Goal: Communication & Community: Answer question/provide support

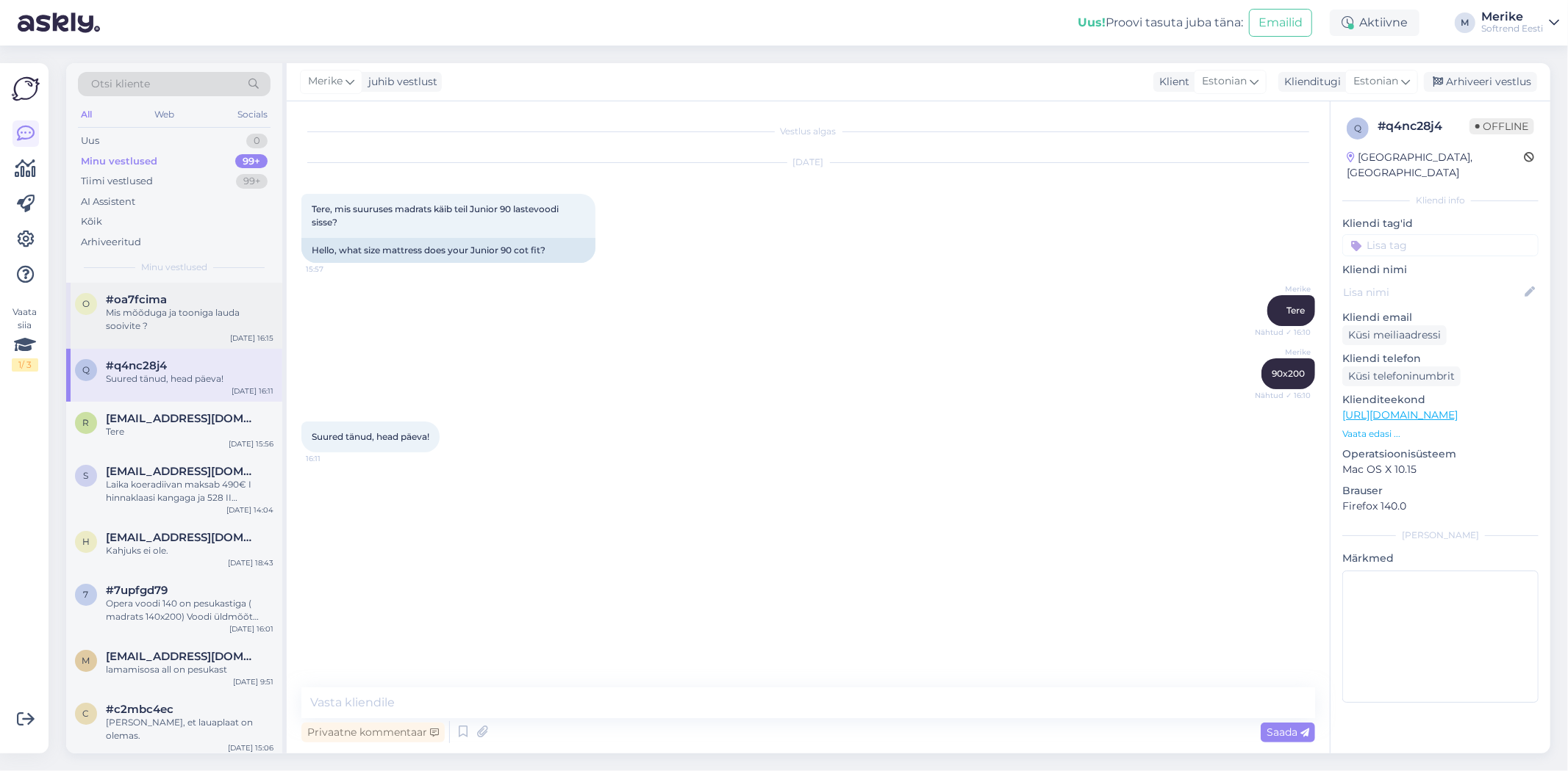
click at [163, 310] on div "Mis mõõduga ja tooniga lauda sooivite ?" at bounding box center [190, 319] width 168 height 26
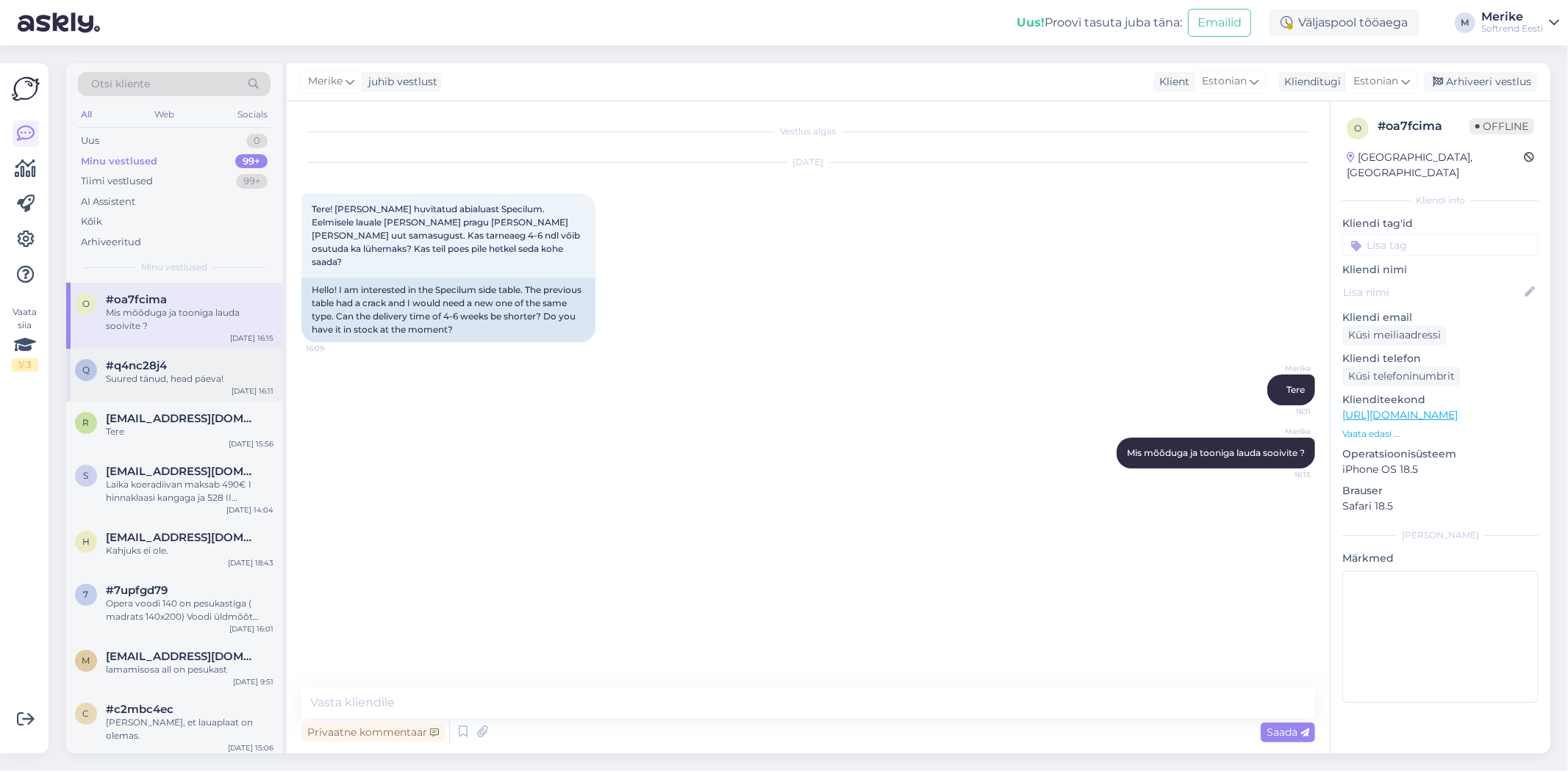
click at [180, 376] on div "Suured tänud, head päeva!" at bounding box center [190, 380] width 168 height 13
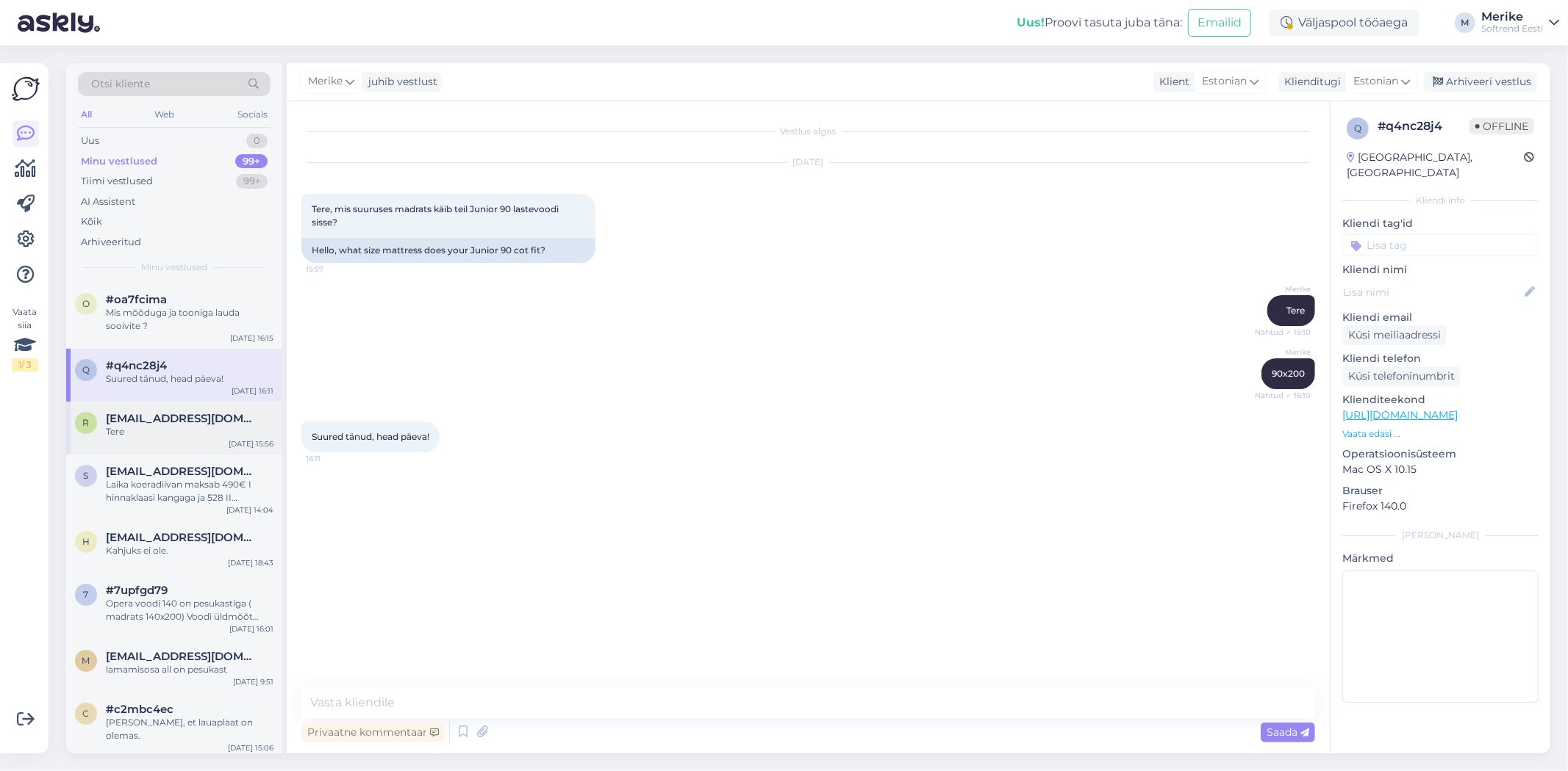
click at [216, 438] on div "Tere" at bounding box center [190, 432] width 168 height 13
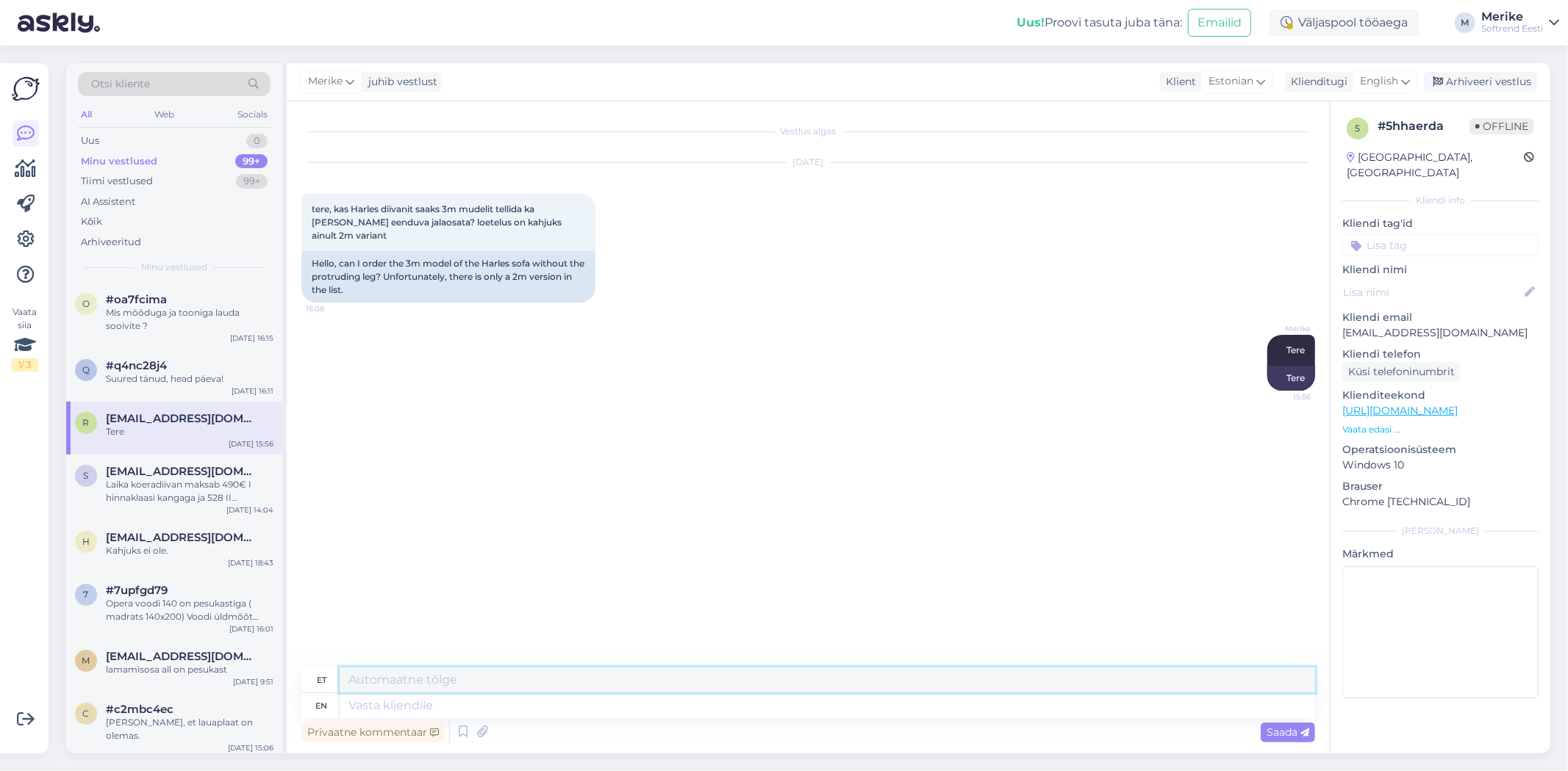
click at [364, 685] on textarea at bounding box center [827, 680] width 976 height 25
type textarea "Pean uurima. Saadan teile vastuse meilile-"
click at [188, 472] on span "[EMAIL_ADDRESS][DOMAIN_NAME]" at bounding box center [182, 472] width 153 height 13
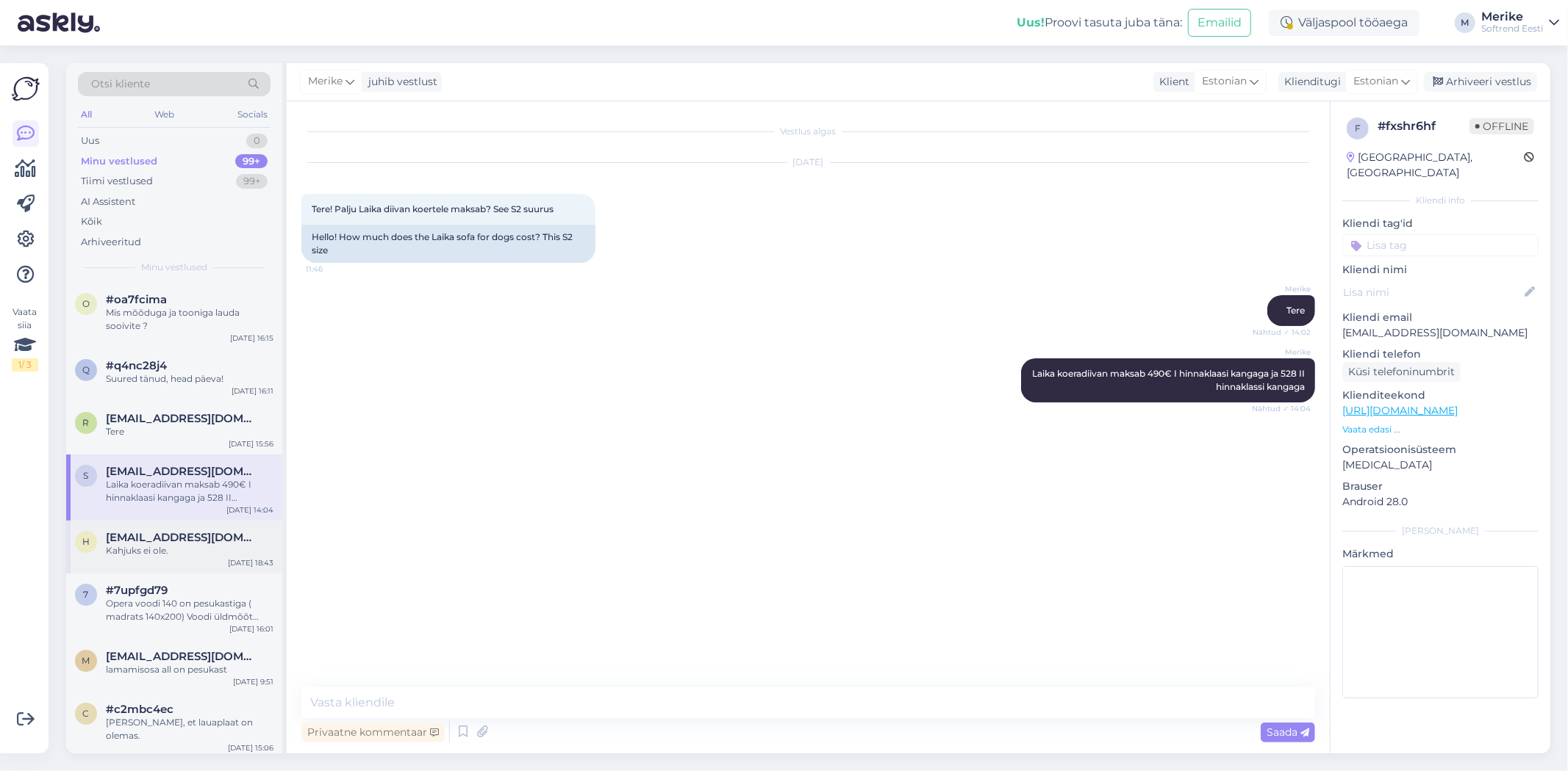
click at [143, 534] on span "[EMAIL_ADDRESS][DOMAIN_NAME]" at bounding box center [182, 538] width 153 height 13
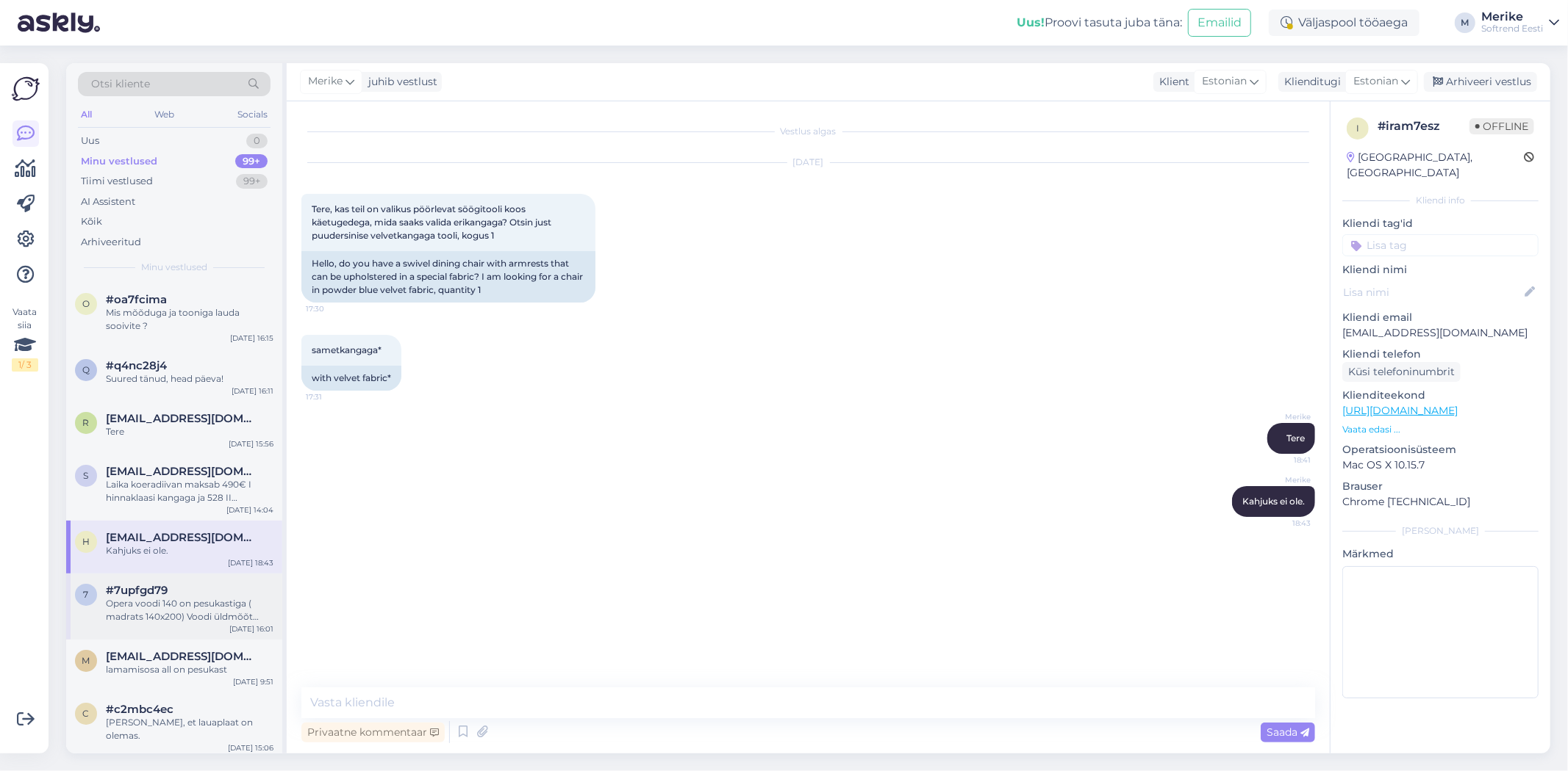
click at [127, 606] on div "Opera voodi 140 on pesukastiga ( madrats 140x200) Voodi üldmõõt 150x200" at bounding box center [190, 610] width 168 height 26
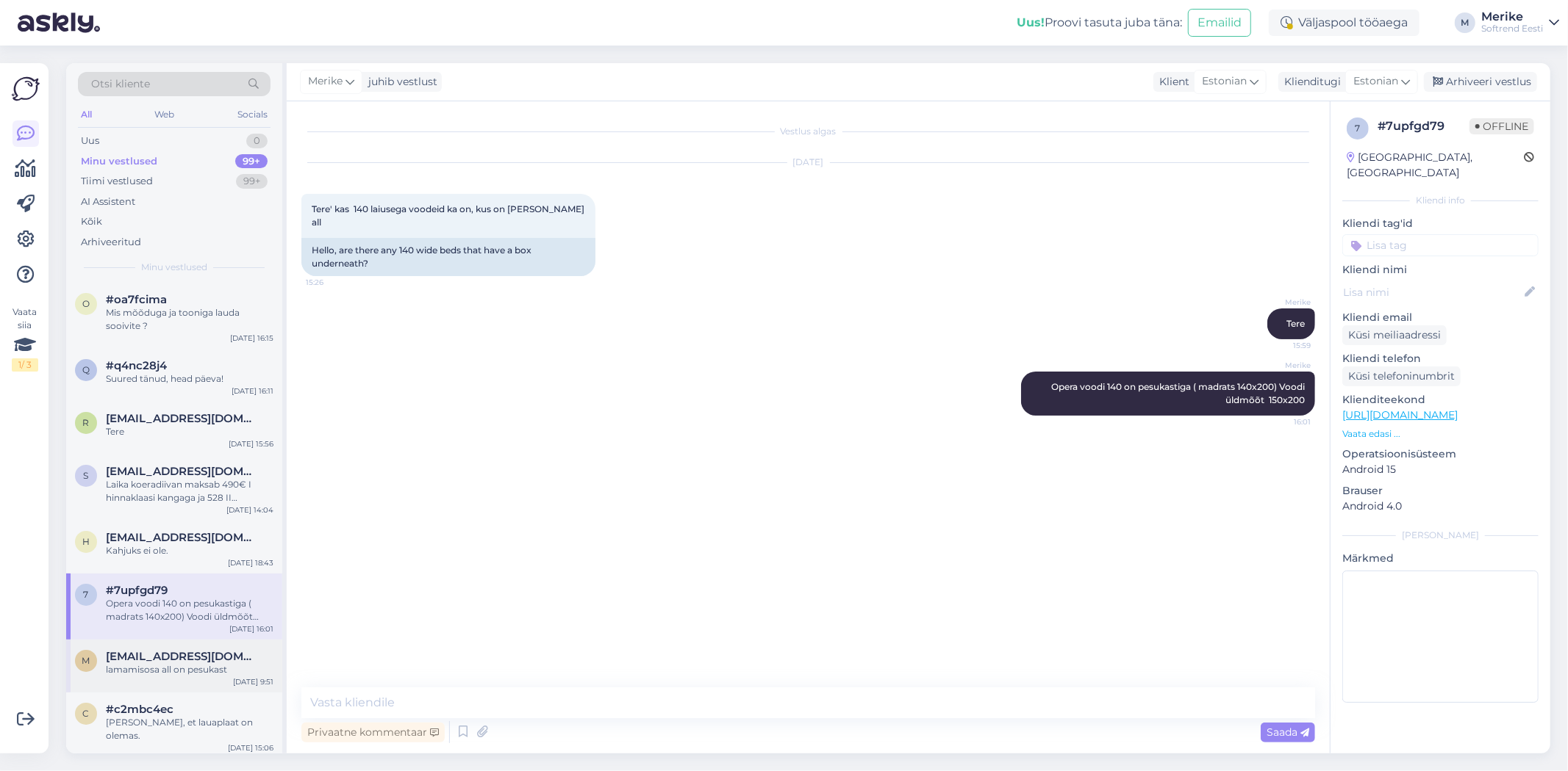
click at [136, 674] on div "lamamisosa all on pesukast" at bounding box center [190, 670] width 168 height 13
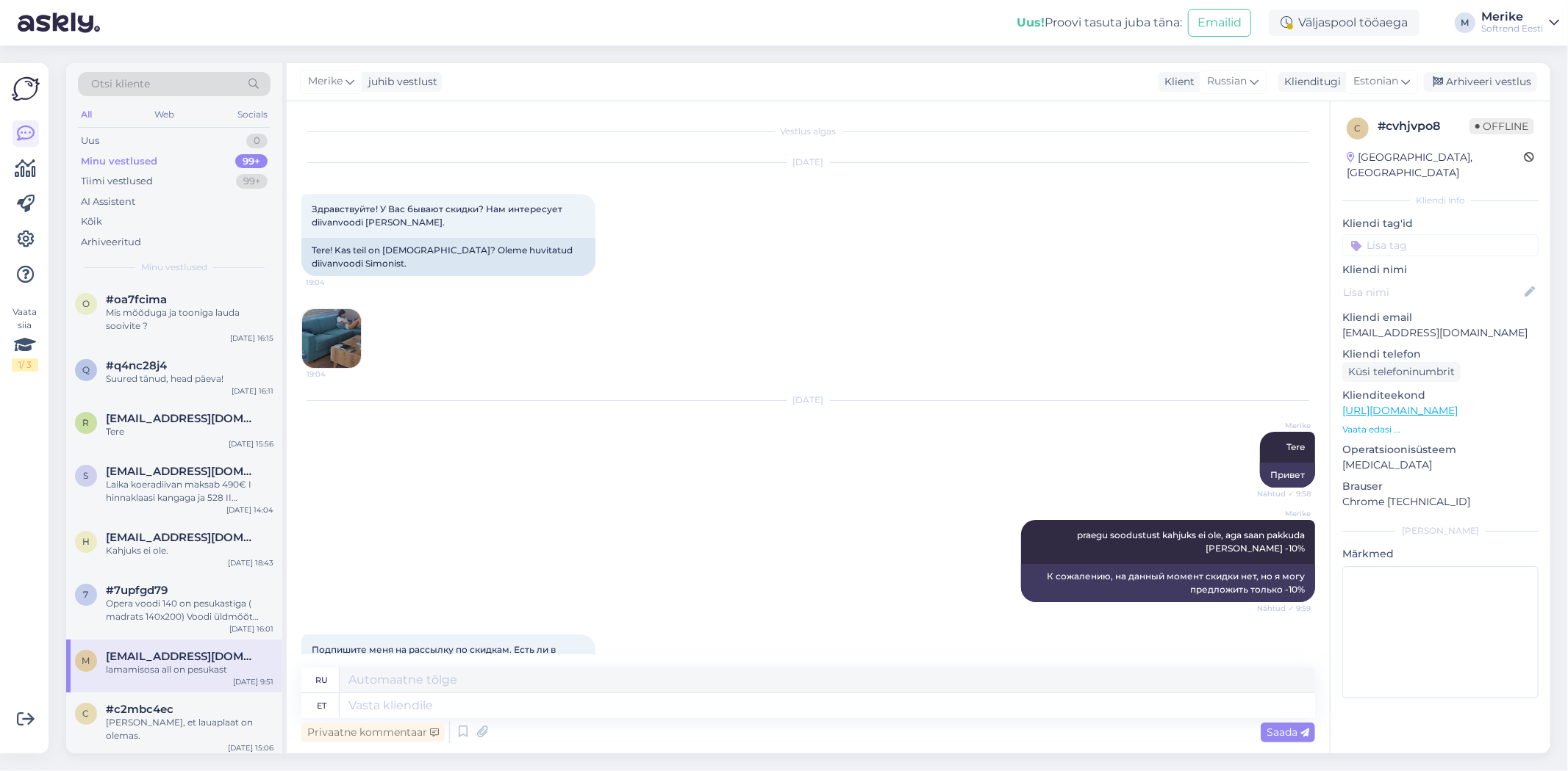
scroll to position [1365, 0]
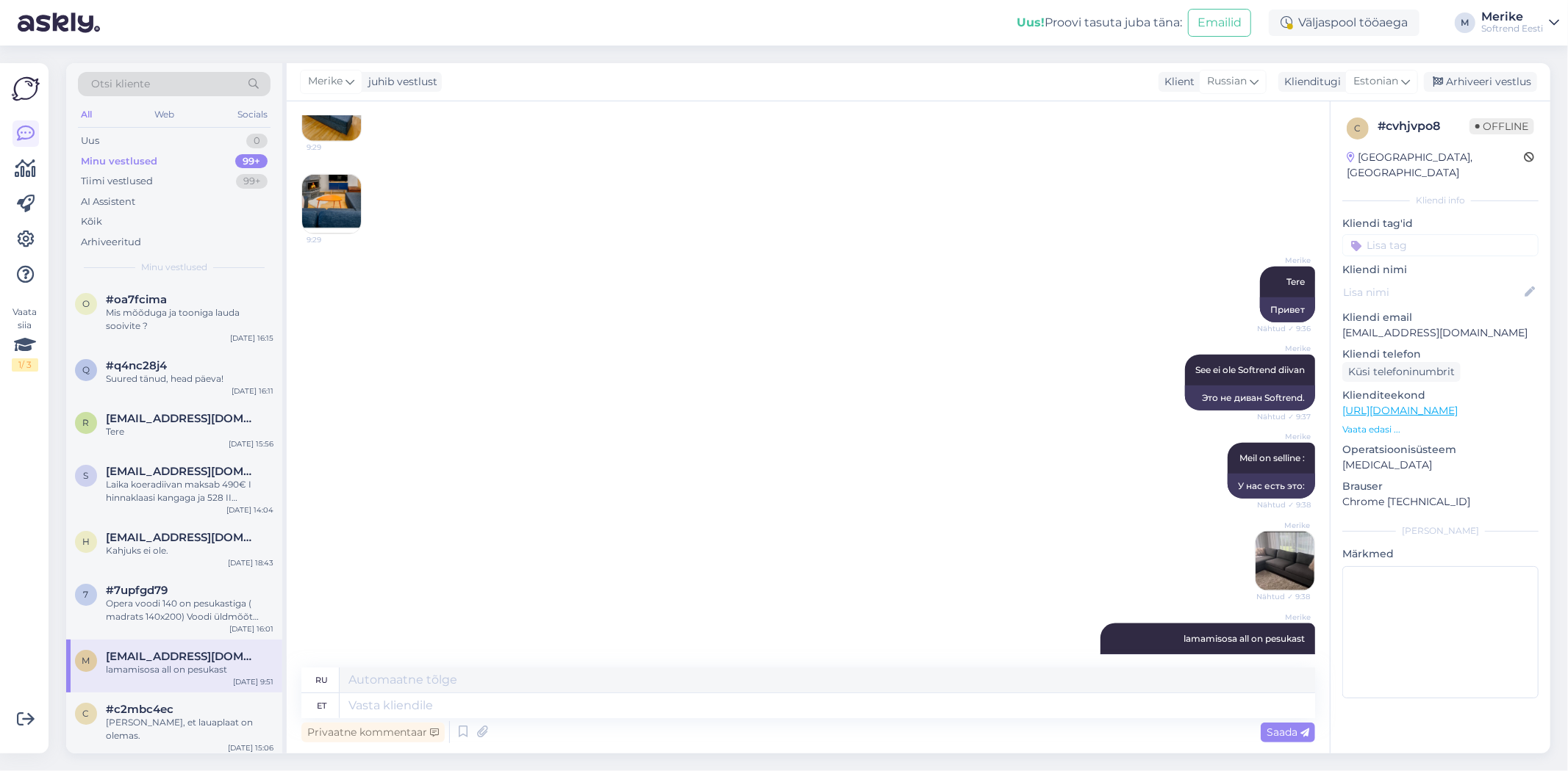
click at [317, 174] on img at bounding box center [331, 203] width 59 height 59
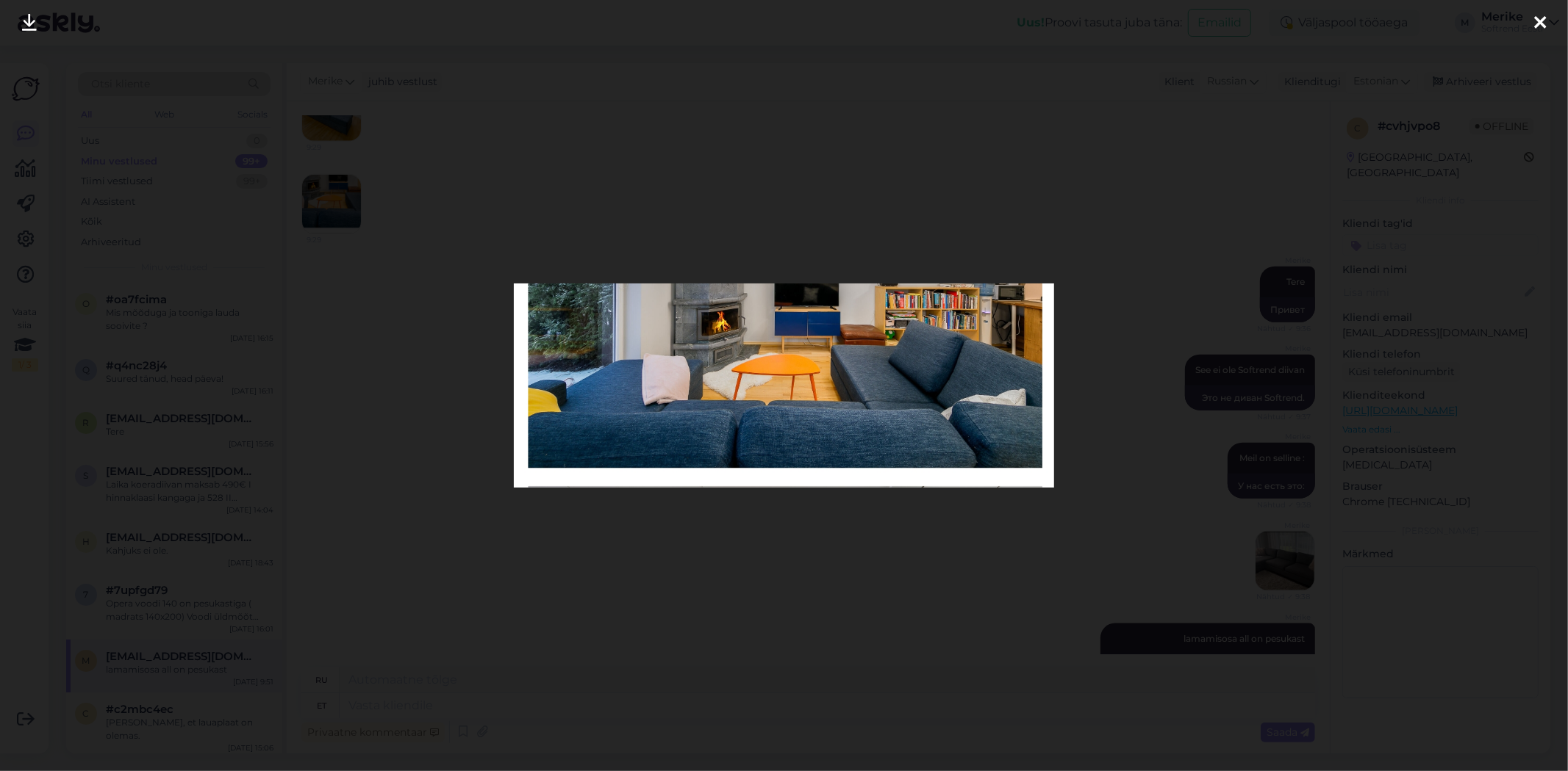
click at [1544, 12] on div at bounding box center [1540, 23] width 29 height 46
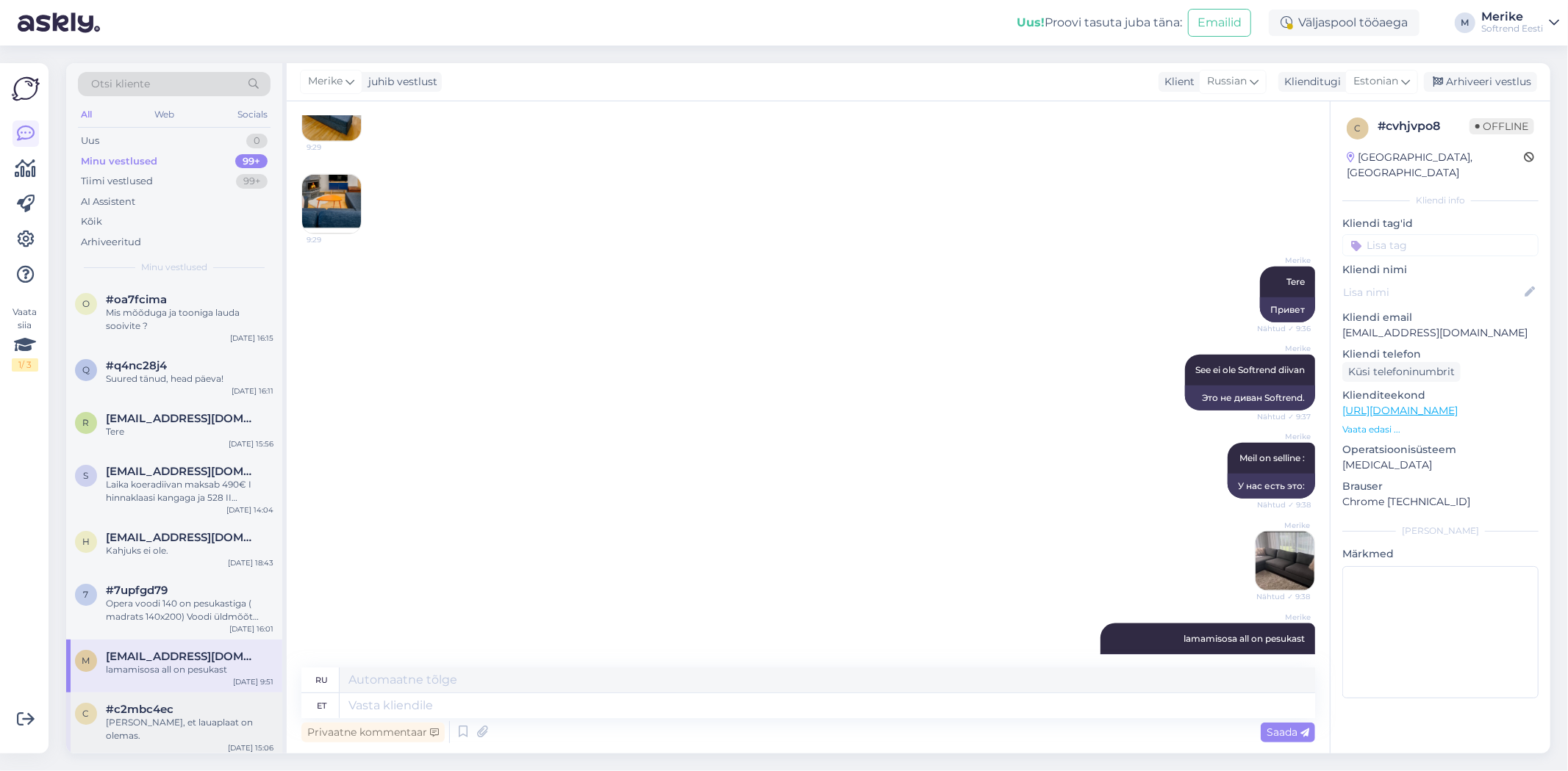
click at [138, 712] on span "#c2mbc4ec" at bounding box center [140, 710] width 68 height 13
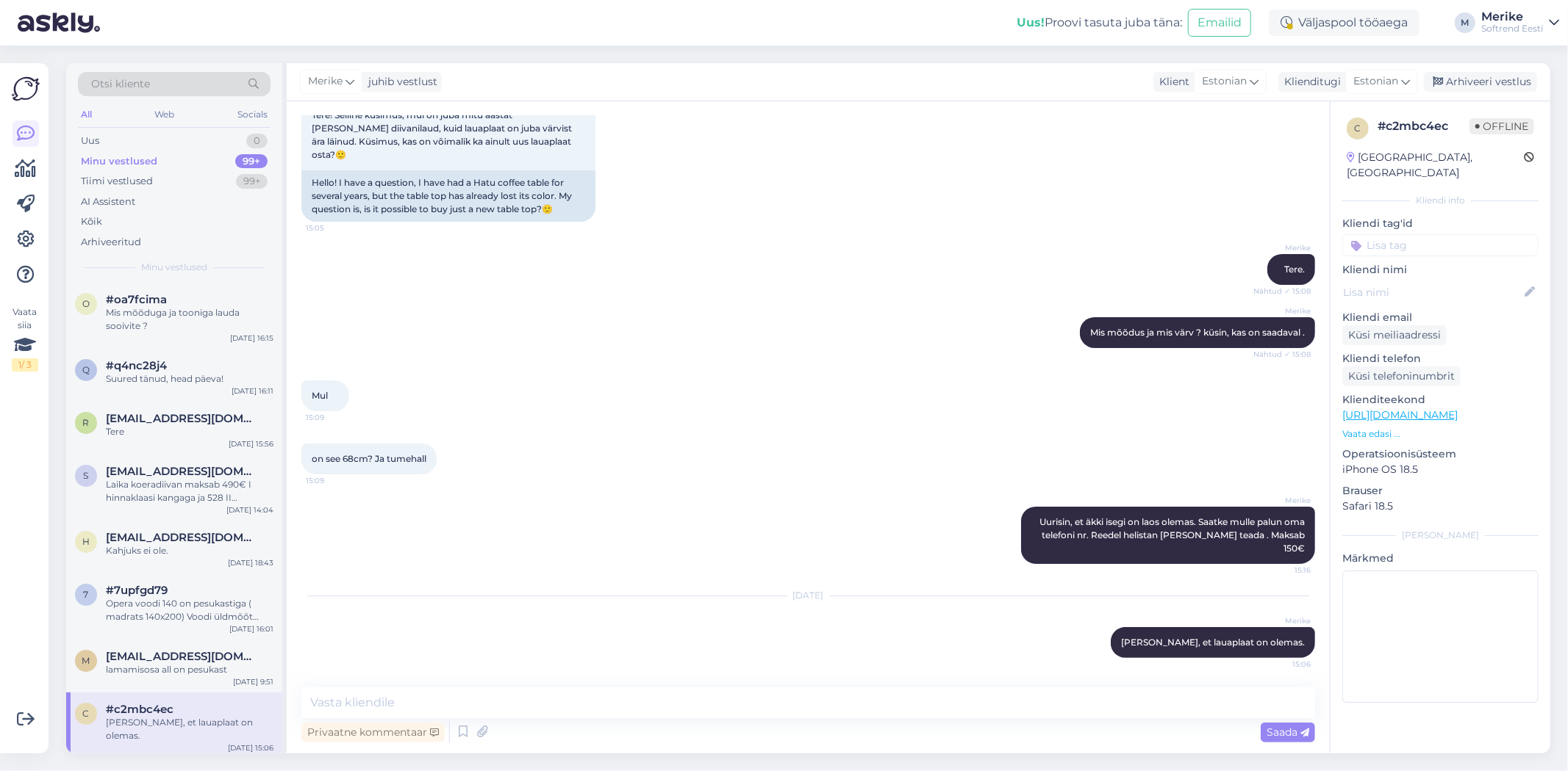
scroll to position [66, 0]
